Goal: Task Accomplishment & Management: Manage account settings

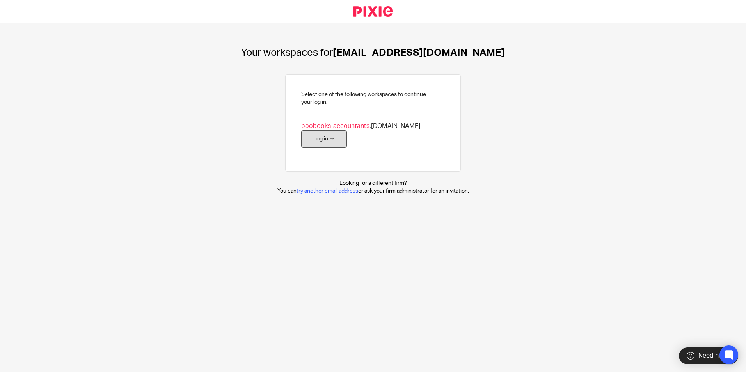
click at [322, 147] on link "Log in →" at bounding box center [324, 139] width 46 height 18
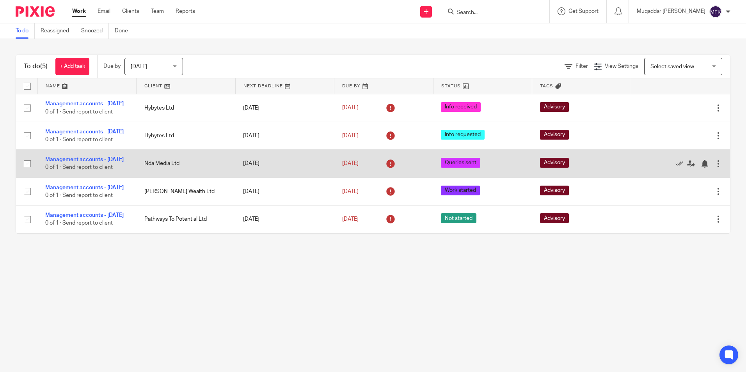
click at [29, 171] on input "checkbox" at bounding box center [27, 164] width 15 height 15
checkbox input "true"
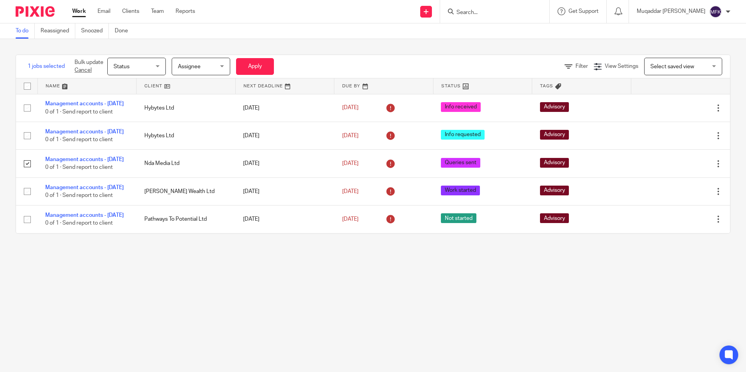
click at [151, 72] on span "Status" at bounding box center [134, 66] width 41 height 16
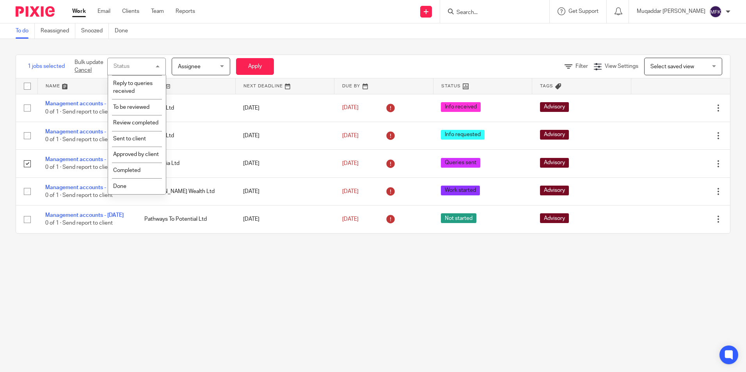
scroll to position [175, 0]
click at [122, 188] on span "Done" at bounding box center [119, 186] width 13 height 5
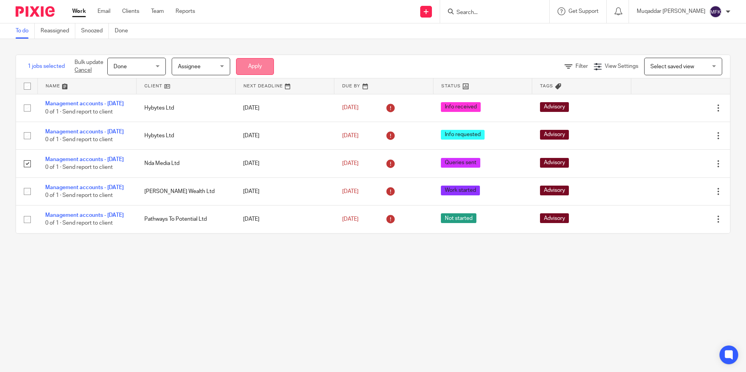
click at [252, 67] on button "Apply" at bounding box center [255, 66] width 38 height 17
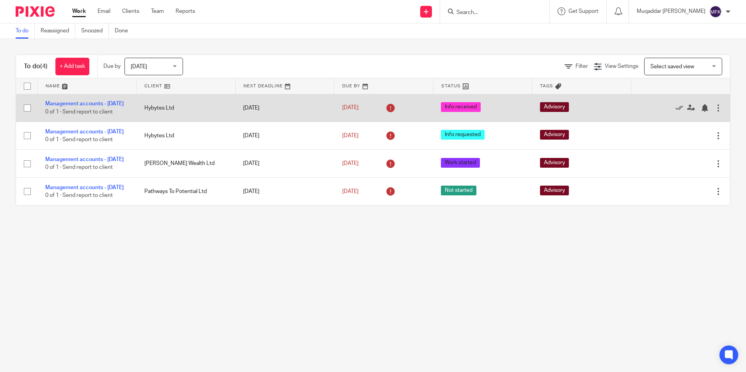
click at [155, 104] on td "Hybytes Ltd" at bounding box center [186, 108] width 99 height 28
